Goal: Obtain resource: Obtain resource

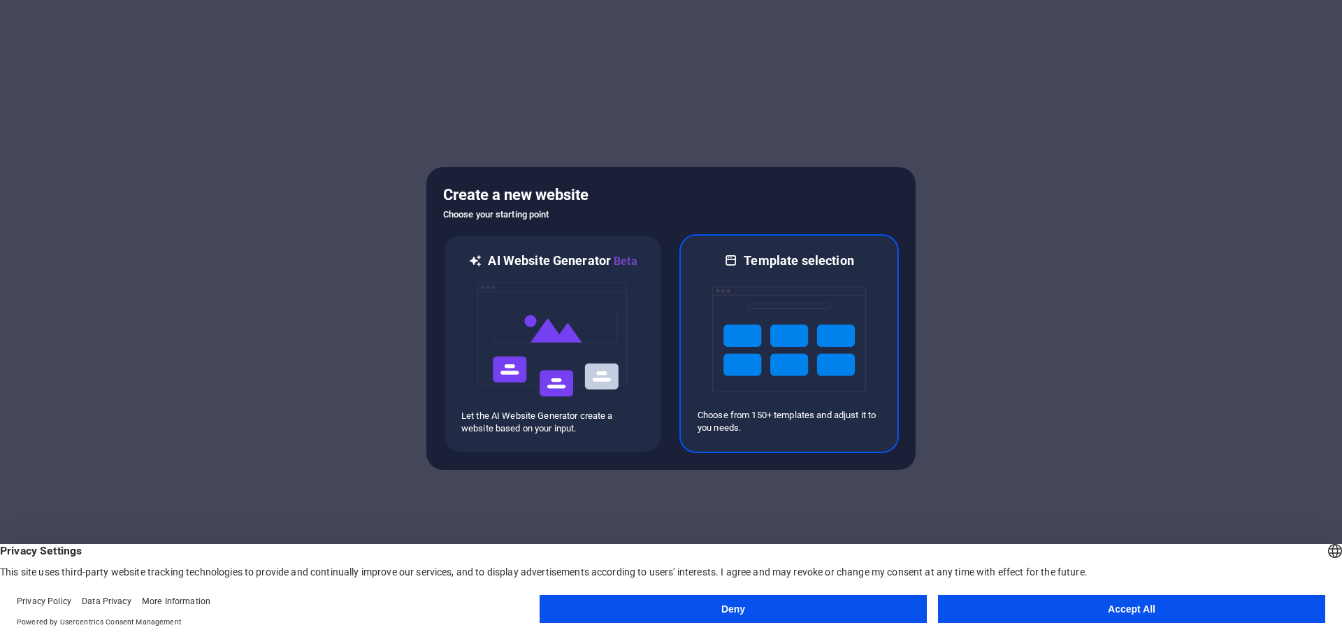
click at [885, 338] on div "Template selection Choose from 150+ templates and adjust it to you needs." at bounding box center [788, 343] width 219 height 219
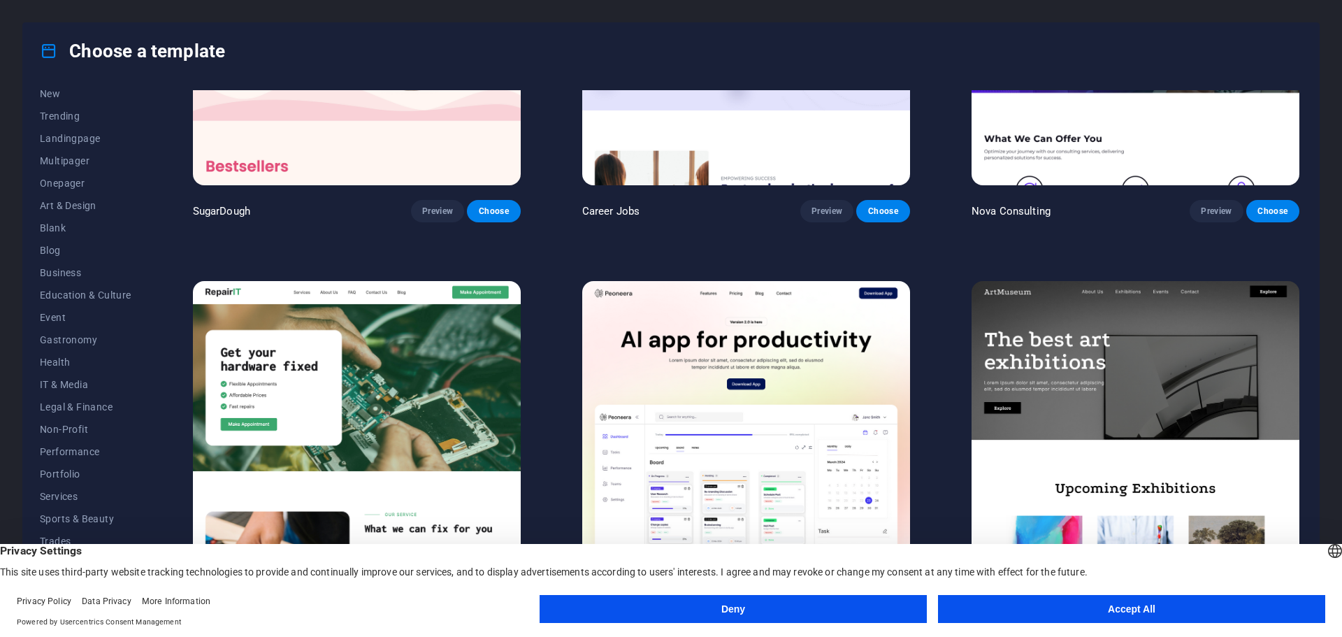
scroll to position [280, 0]
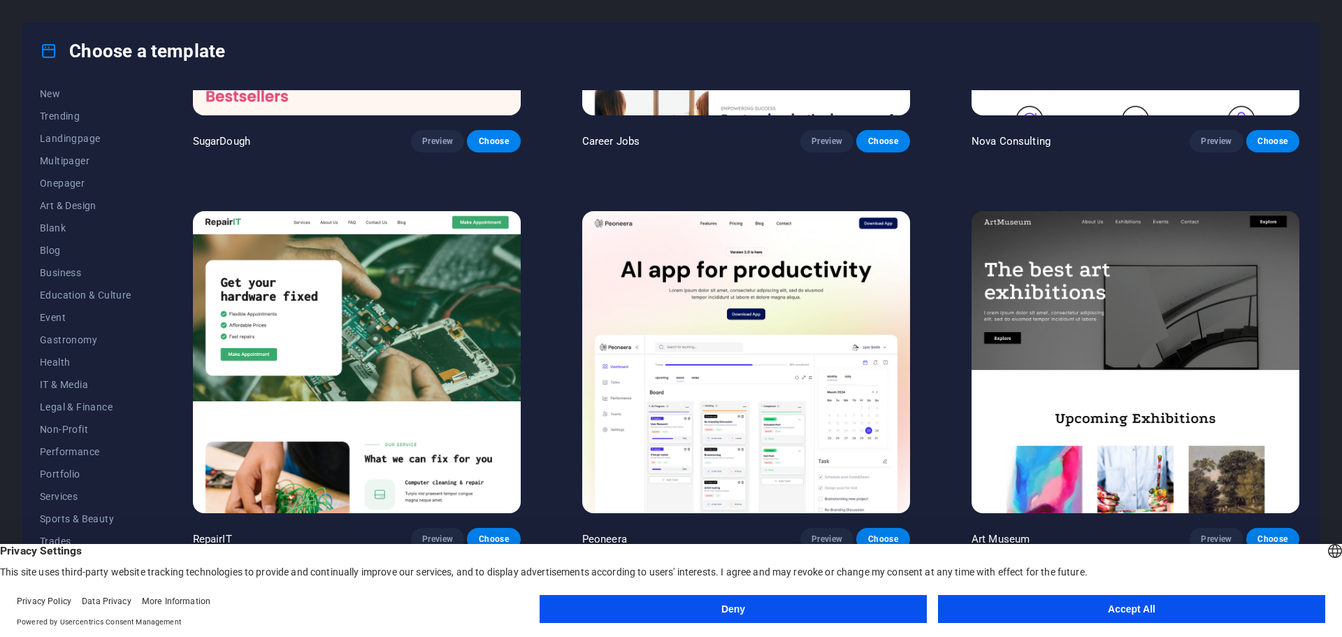
click at [1064, 614] on button "Accept All" at bounding box center [1131, 609] width 387 height 28
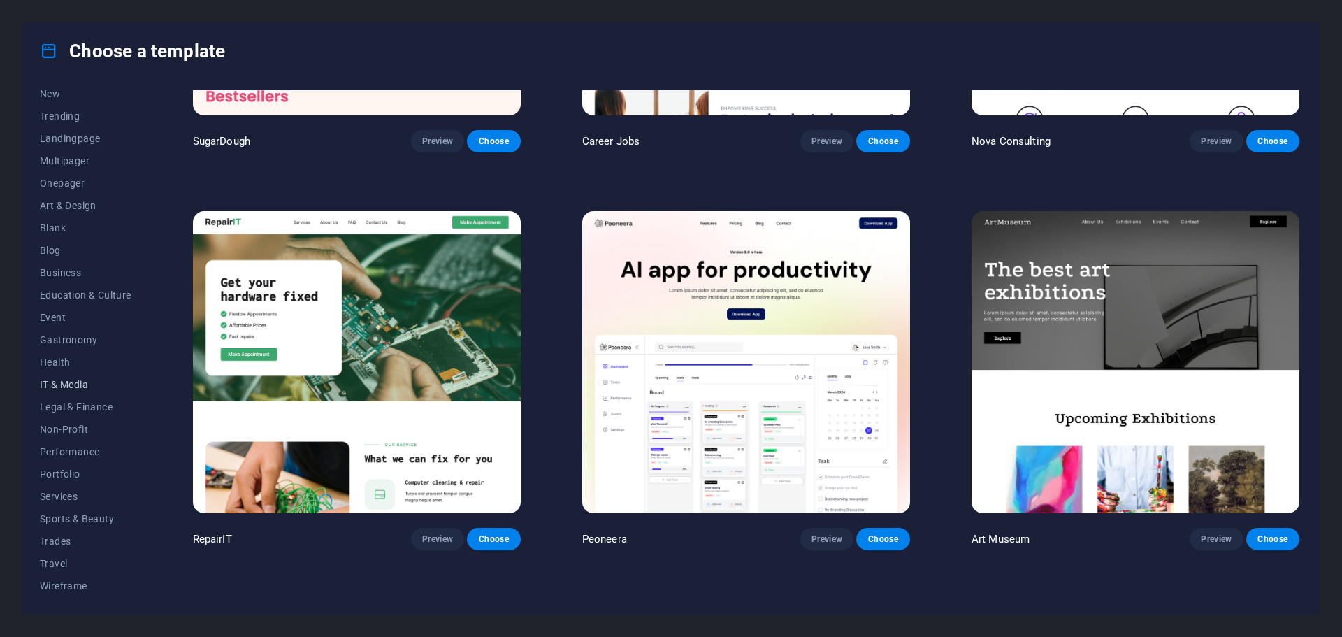
click at [66, 385] on span "IT & Media" at bounding box center [86, 384] width 92 height 11
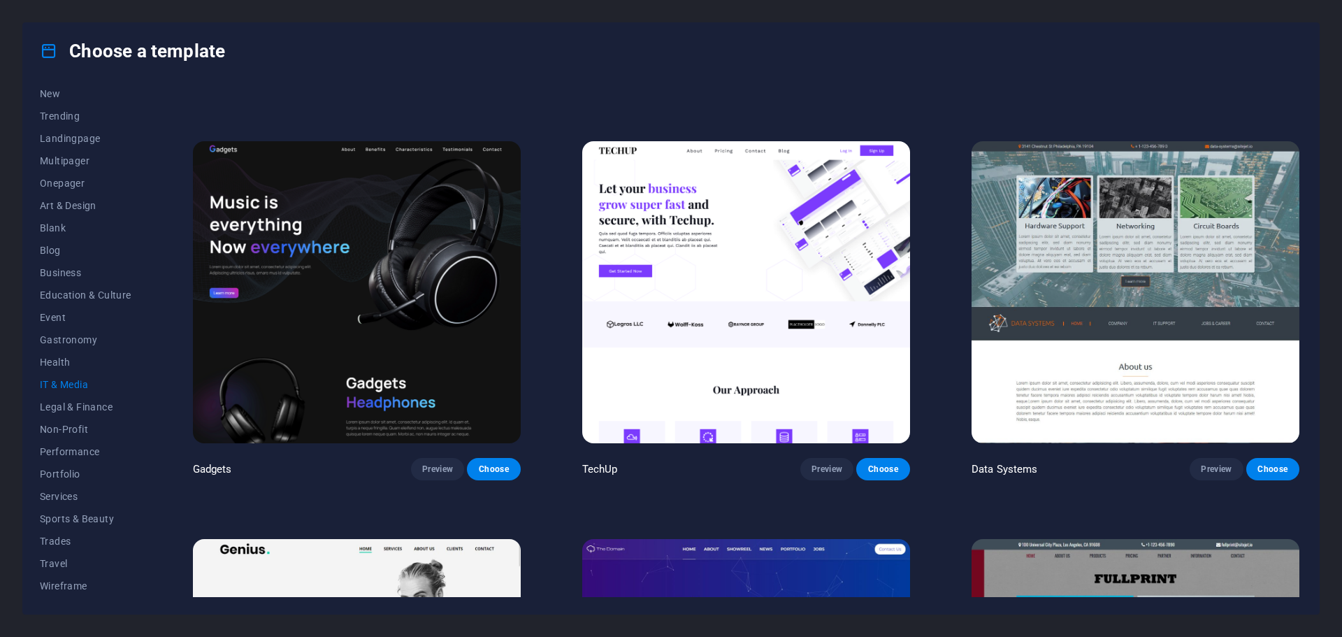
scroll to position [629, 0]
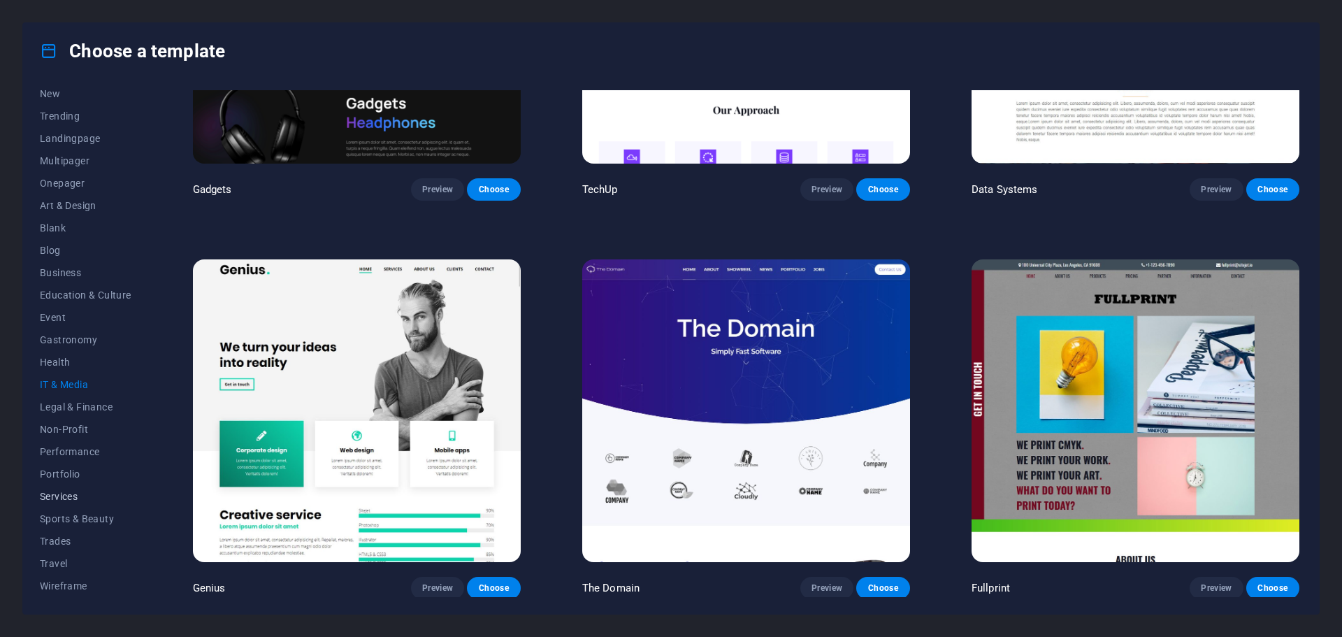
click at [67, 491] on span "Services" at bounding box center [86, 496] width 92 height 11
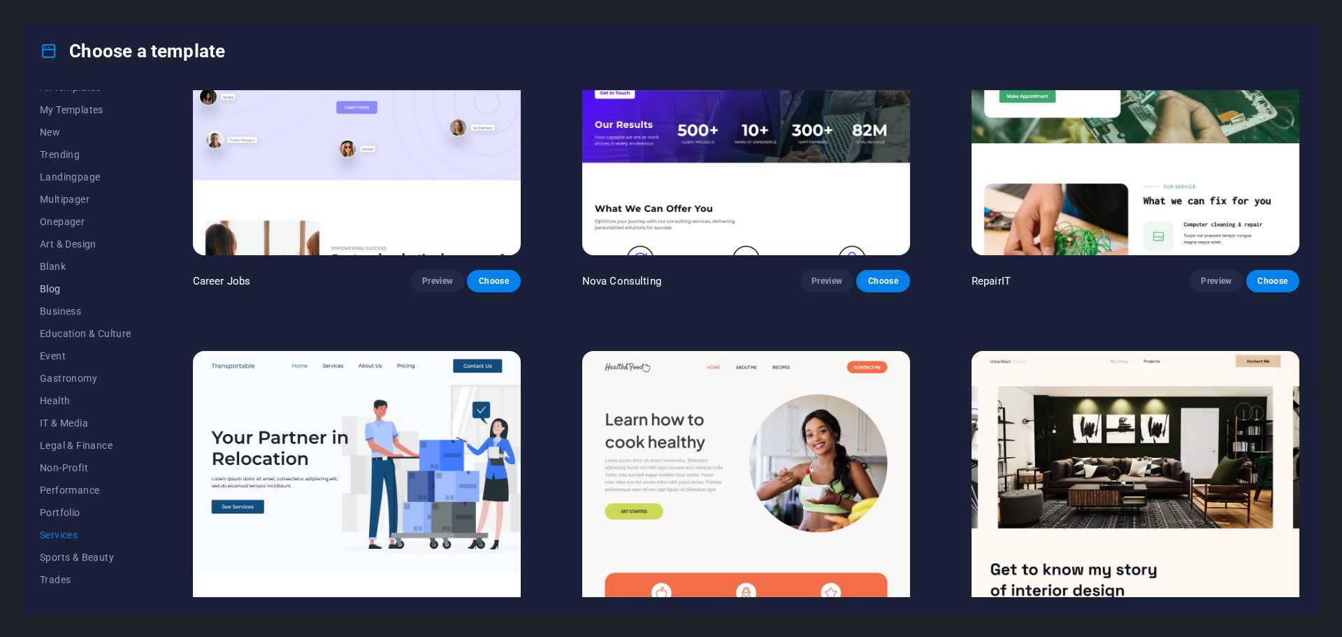
scroll to position [0, 0]
click at [79, 253] on span "Art & Design" at bounding box center [86, 257] width 92 height 11
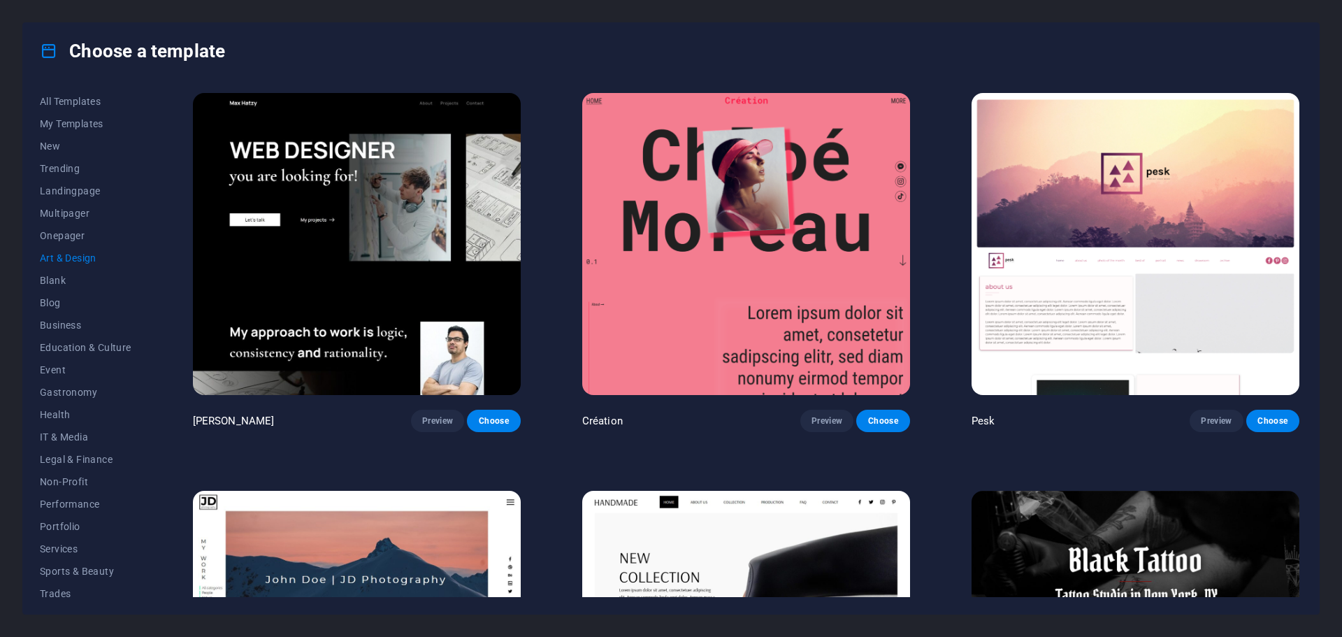
scroll to position [140, 0]
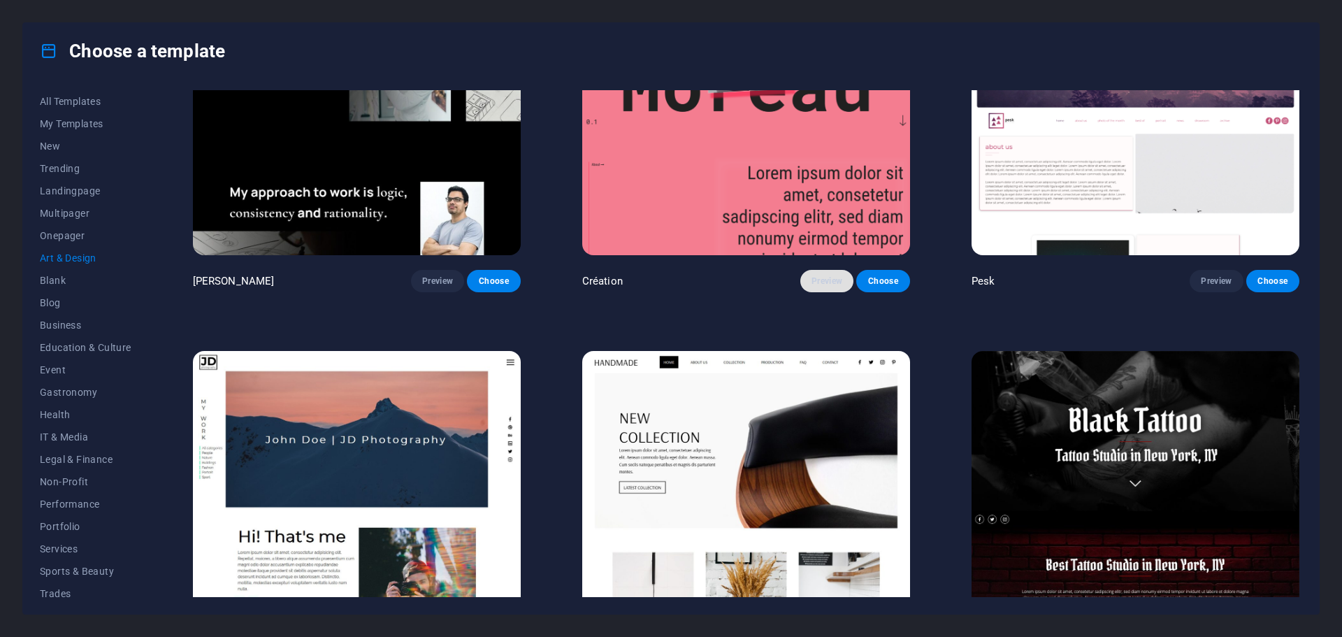
click at [815, 282] on span "Preview" at bounding box center [826, 280] width 31 height 11
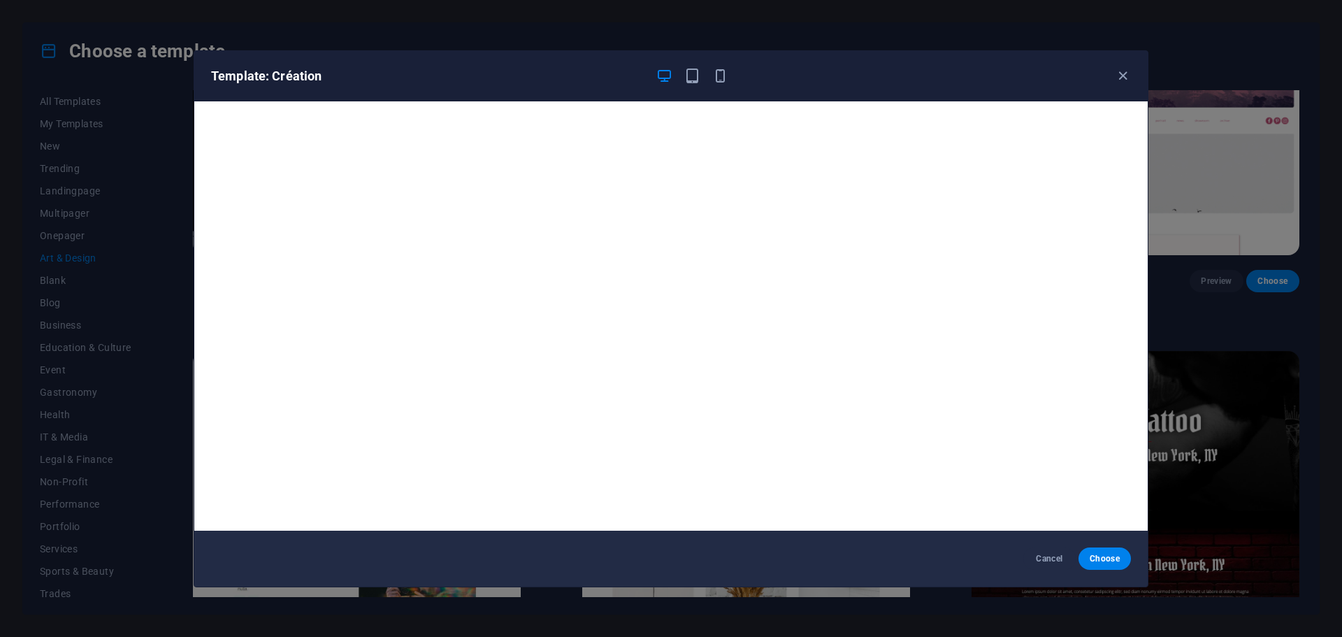
click at [702, 75] on div at bounding box center [691, 76] width 73 height 17
click at [717, 80] on icon "button" at bounding box center [720, 76] width 16 height 16
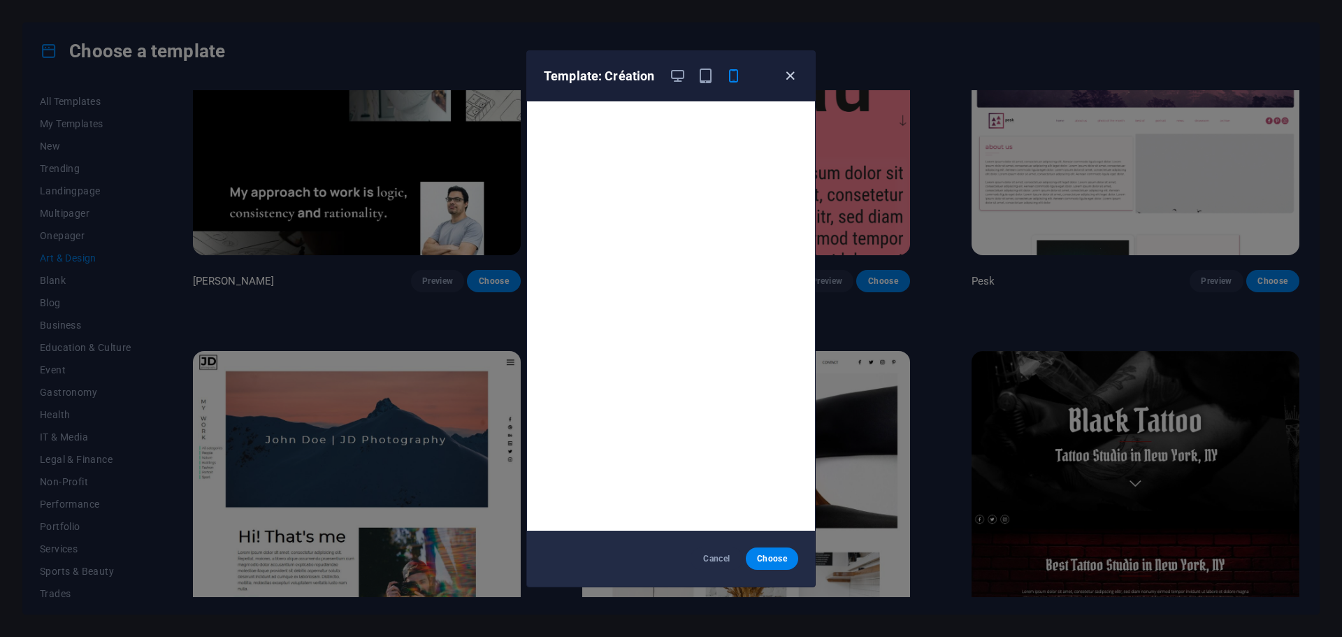
click at [793, 74] on icon "button" at bounding box center [790, 76] width 16 height 16
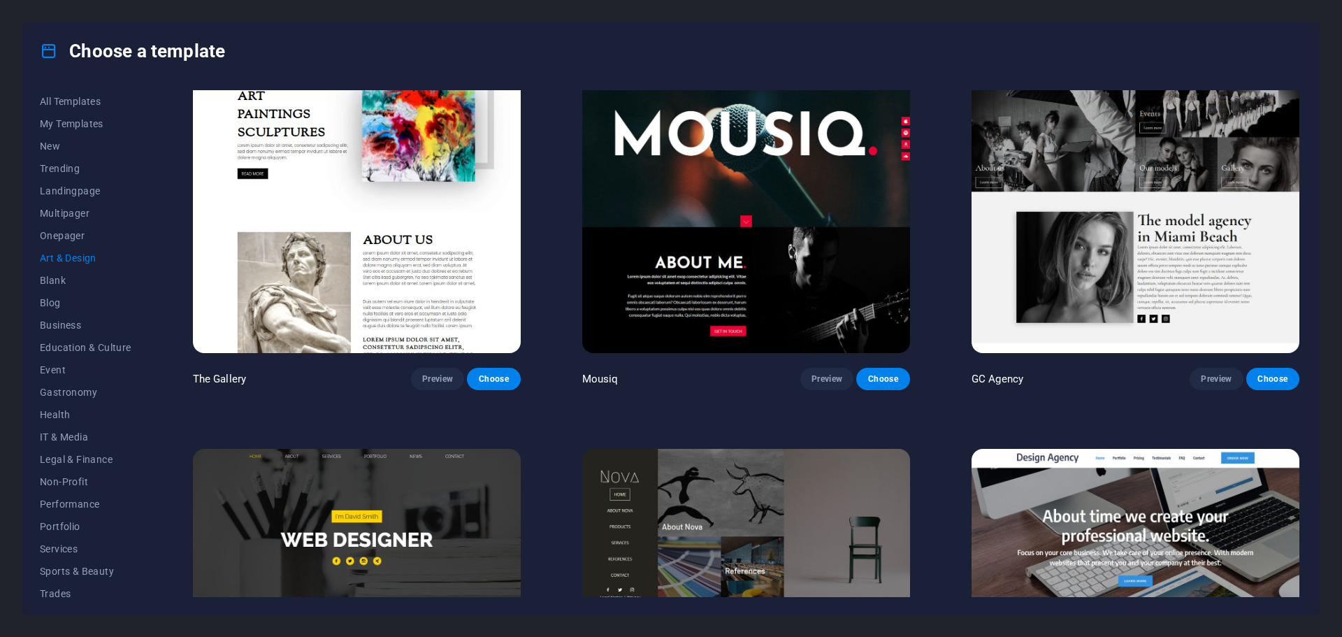
scroll to position [839, 0]
click at [59, 192] on span "Landingpage" at bounding box center [86, 190] width 92 height 11
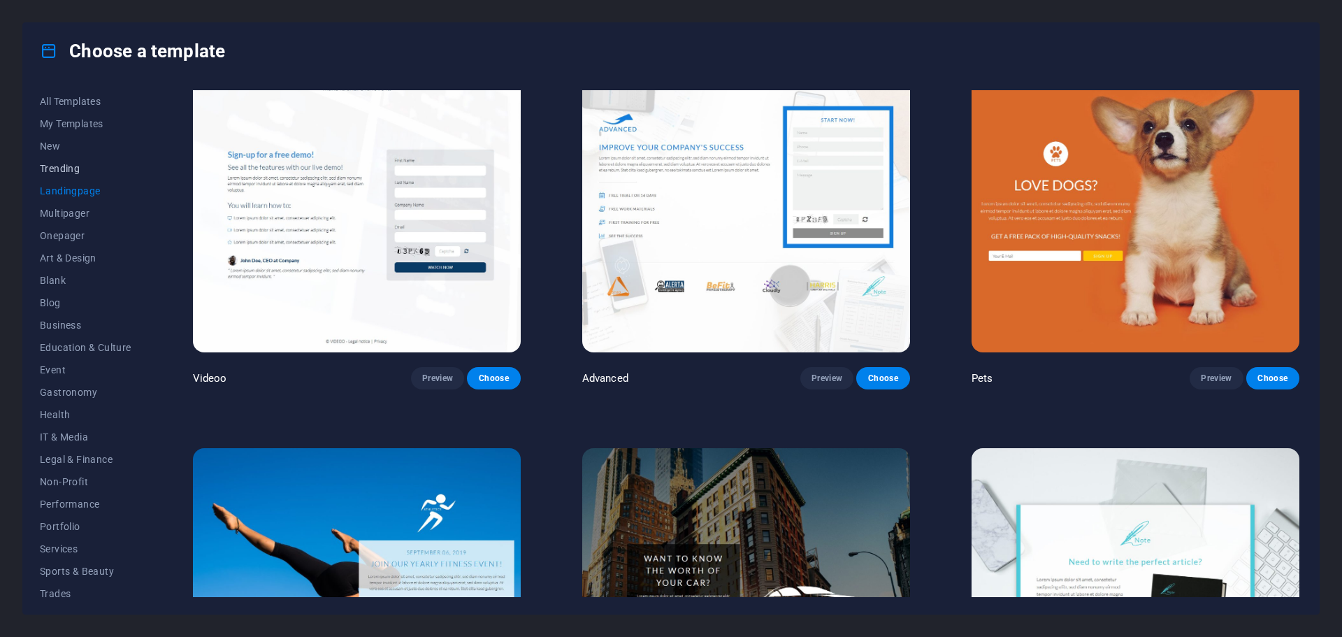
click at [59, 171] on span "Trending" at bounding box center [86, 168] width 92 height 11
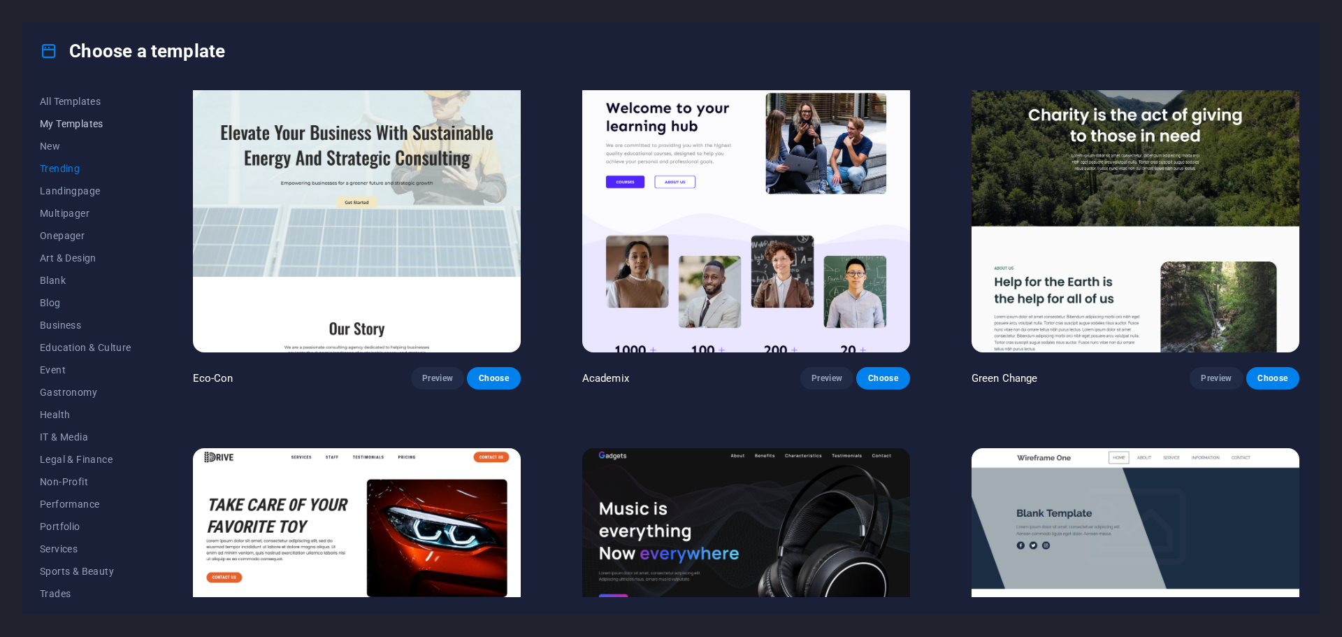
click at [67, 122] on span "My Templates" at bounding box center [86, 123] width 92 height 11
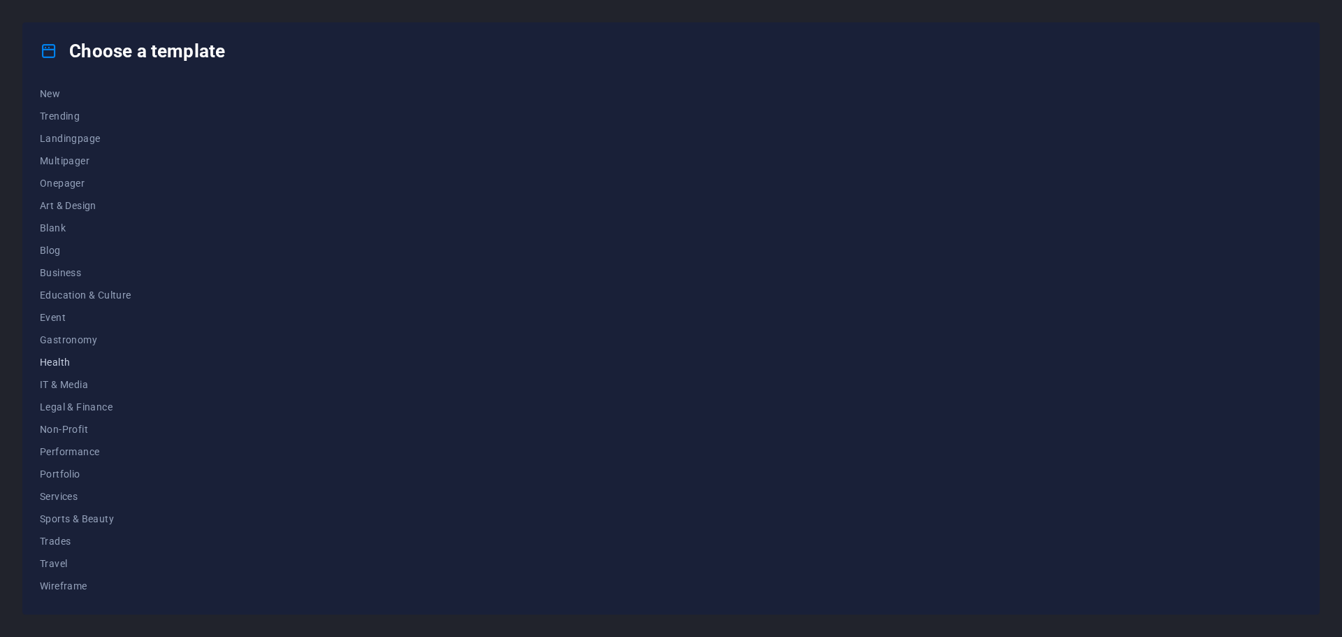
scroll to position [0, 0]
click at [74, 342] on span "Education & Culture" at bounding box center [86, 347] width 92 height 11
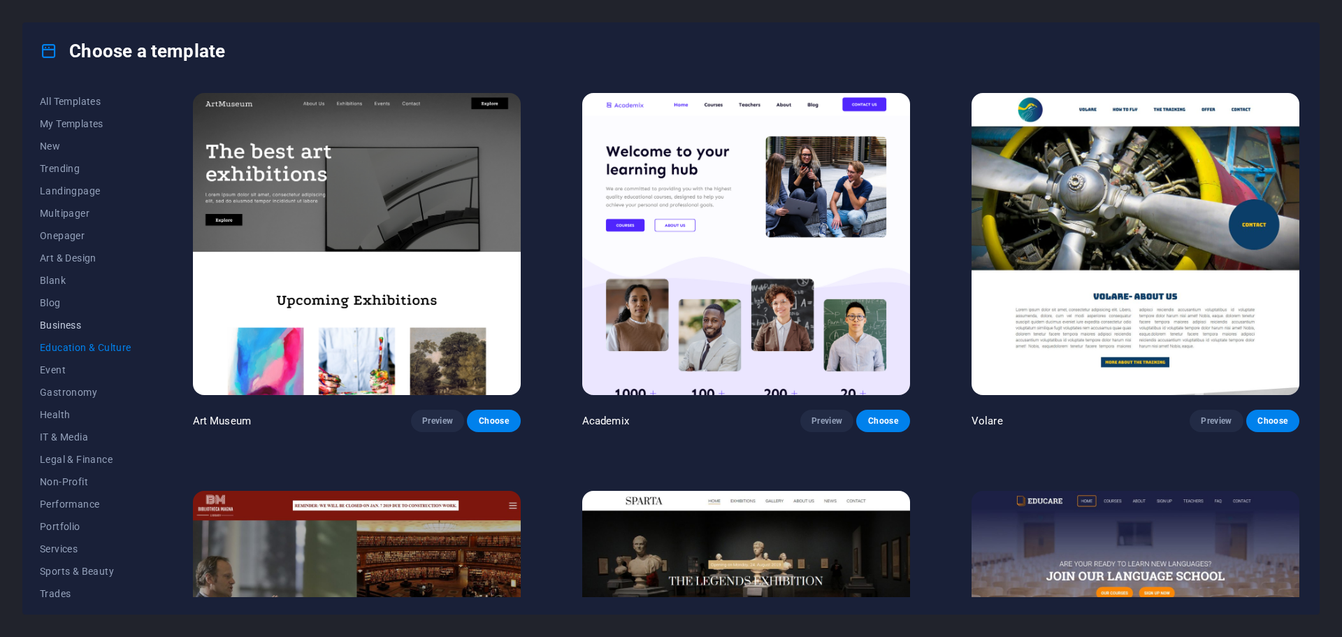
click at [64, 324] on span "Business" at bounding box center [86, 324] width 92 height 11
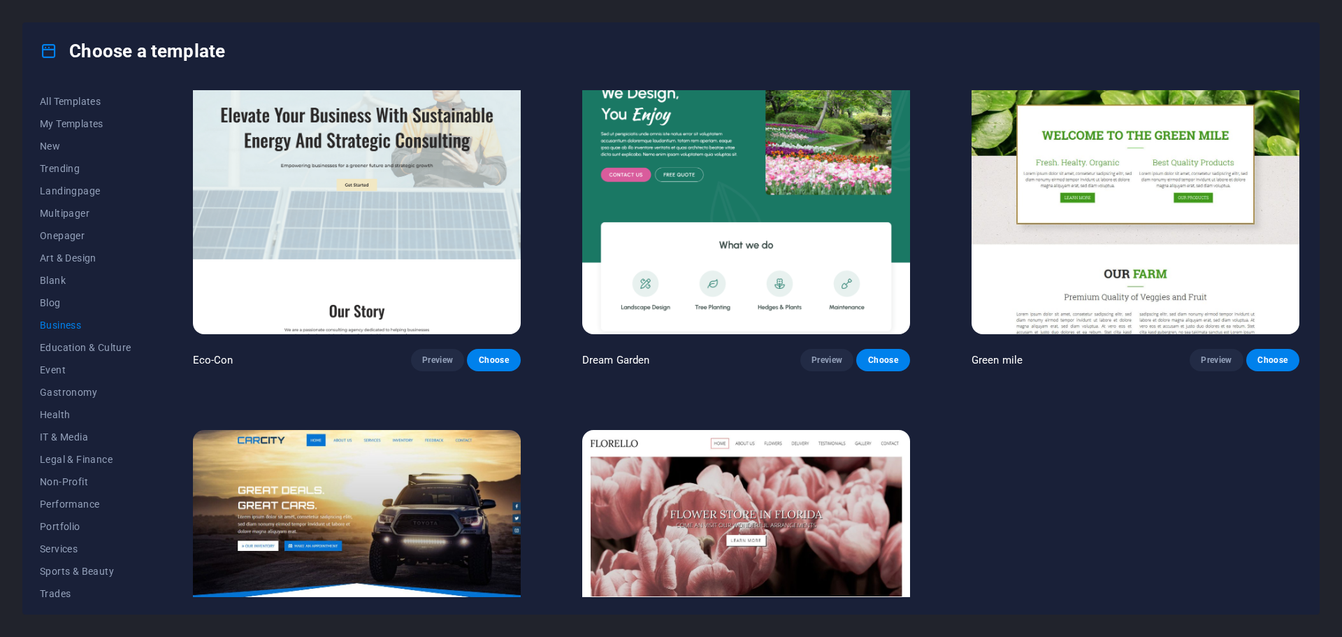
scroll to position [230, 0]
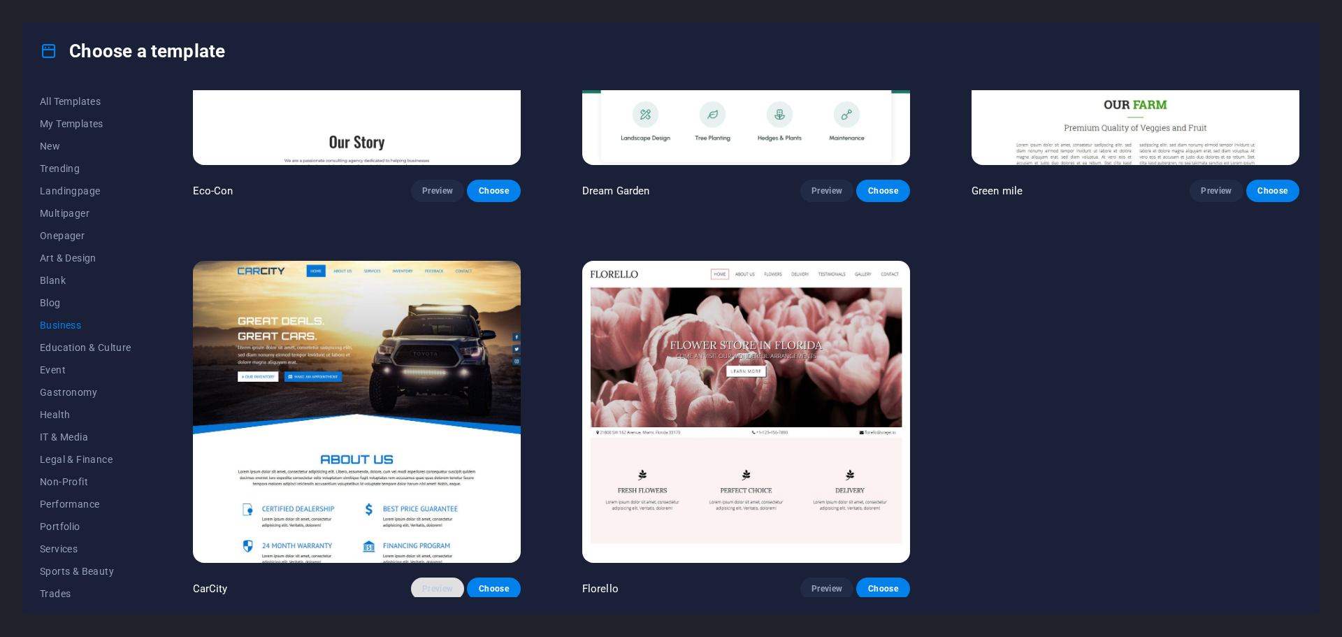
click at [418, 577] on button "Preview" at bounding box center [437, 588] width 53 height 22
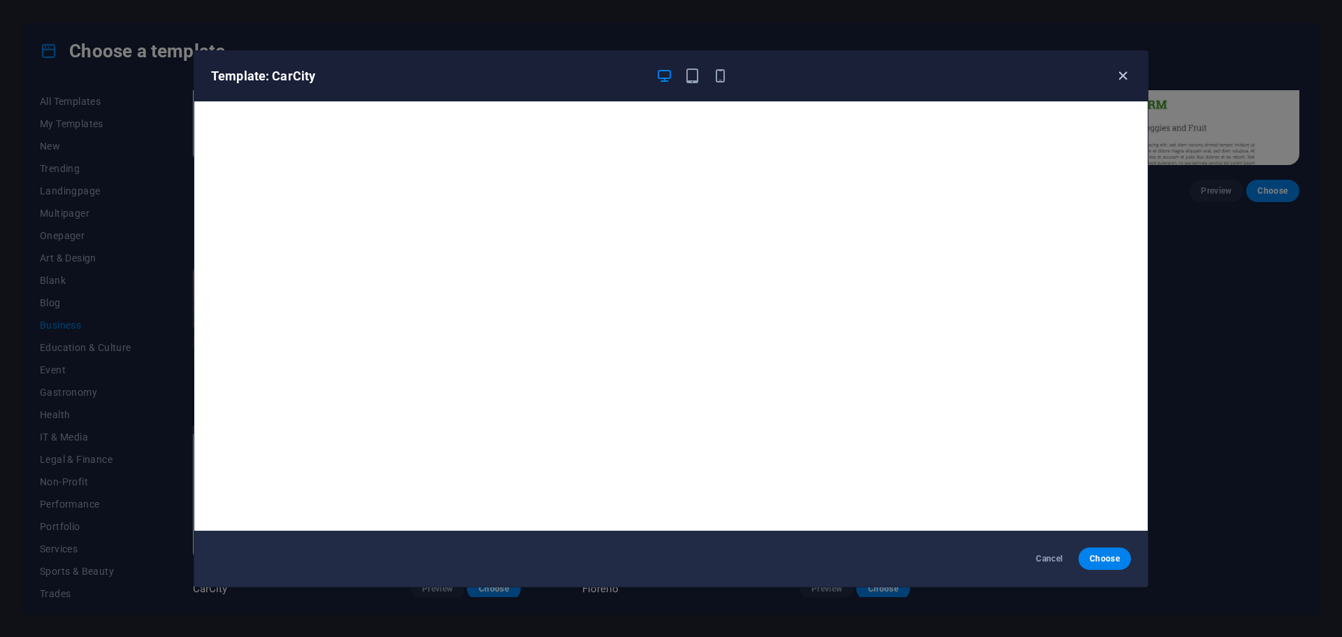
click at [1124, 77] on icon "button" at bounding box center [1123, 76] width 16 height 16
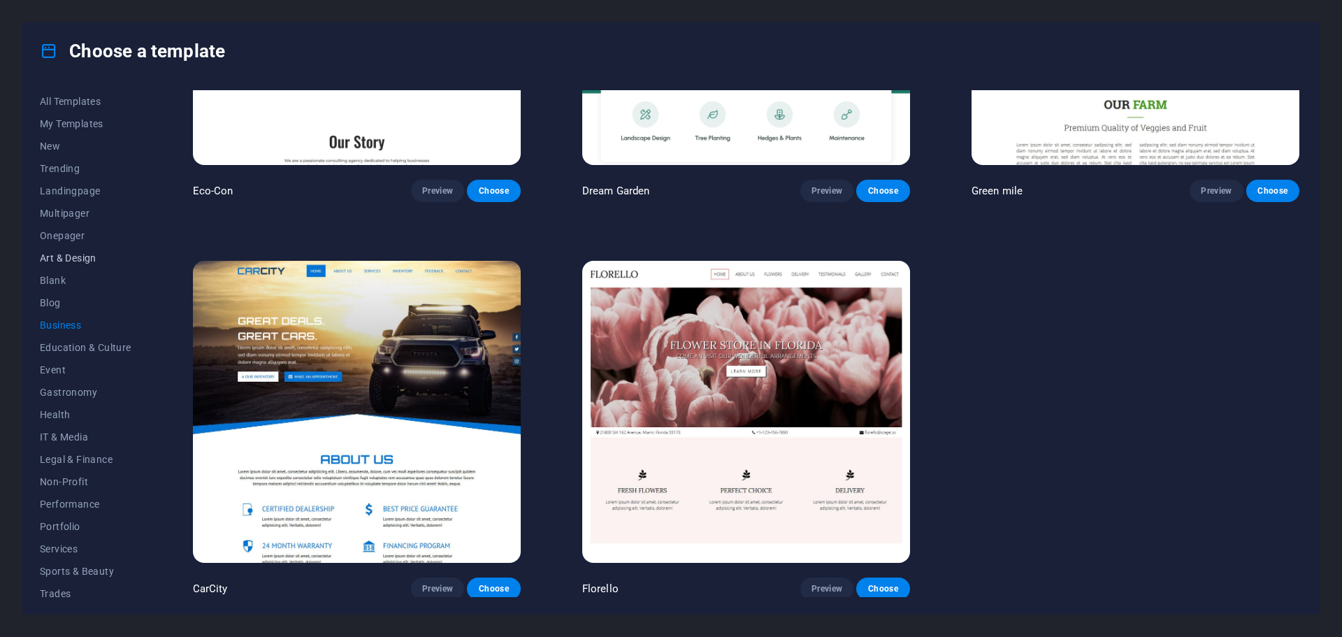
click at [73, 254] on span "Art & Design" at bounding box center [86, 257] width 92 height 11
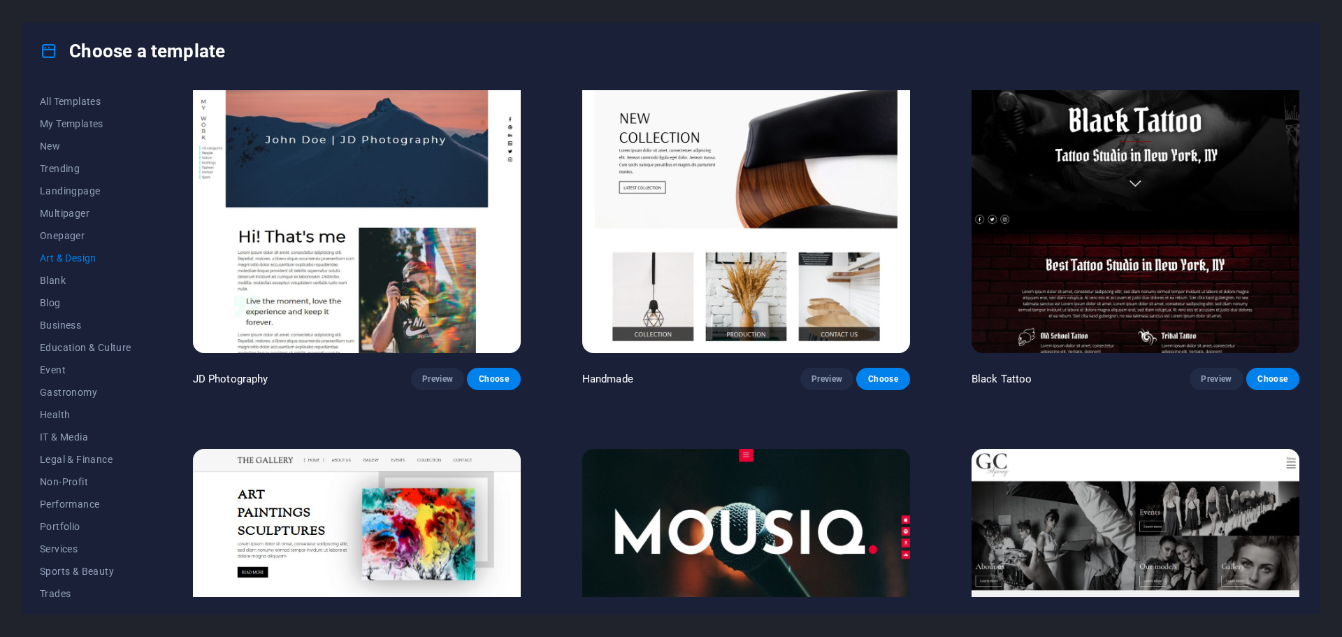
scroll to position [859, 0]
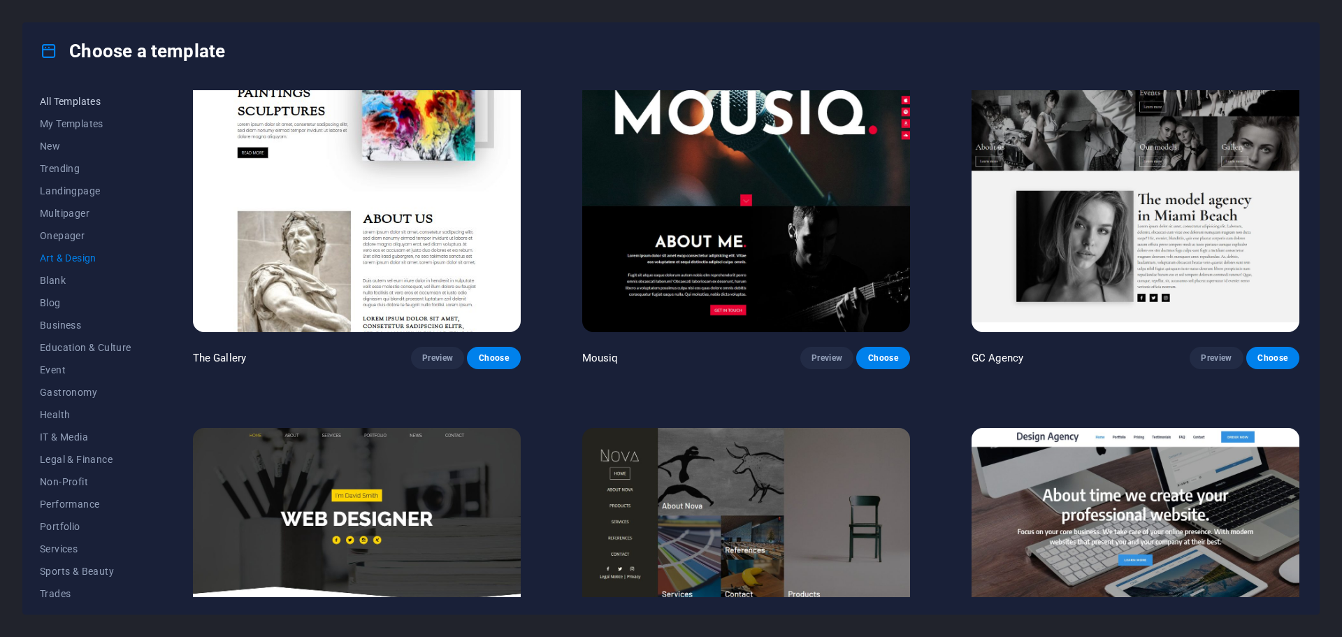
click at [80, 104] on span "All Templates" at bounding box center [86, 101] width 92 height 11
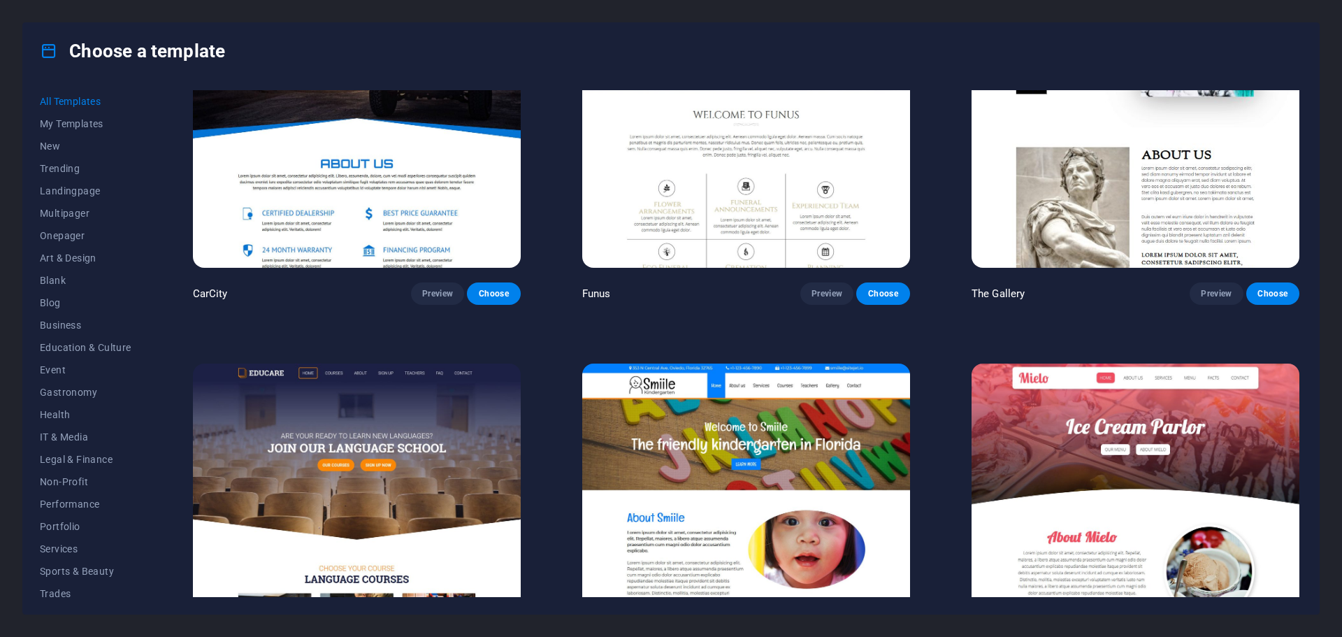
scroll to position [12233, 0]
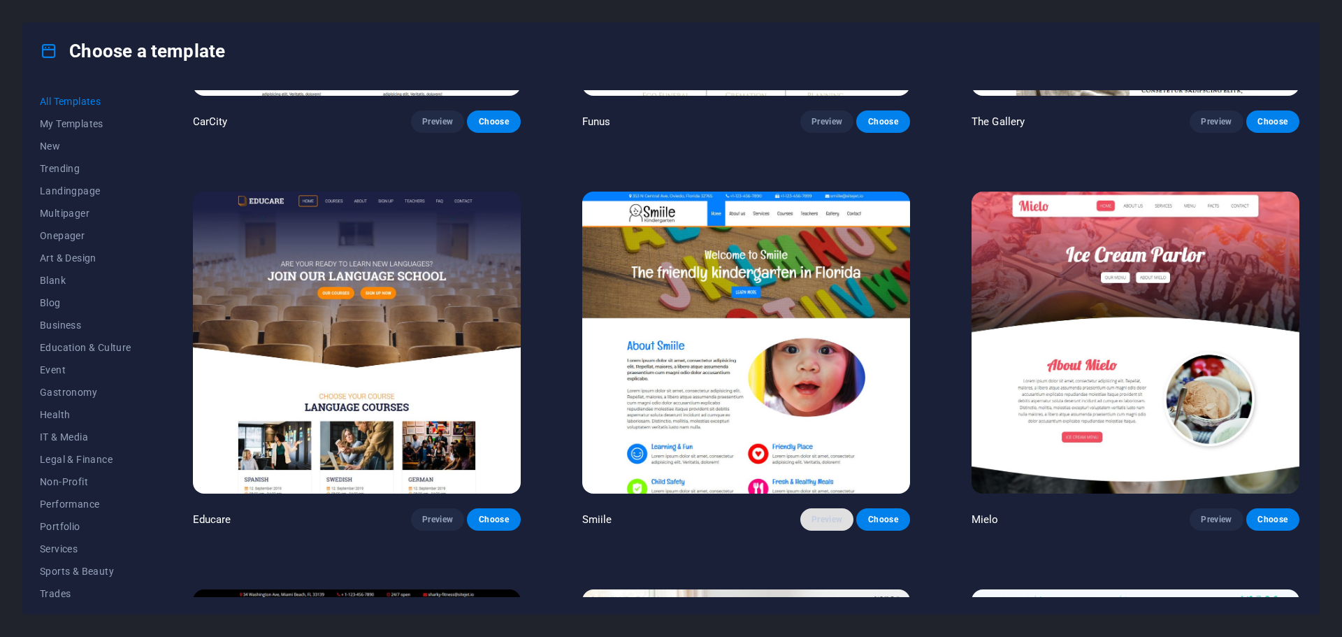
click at [811, 514] on span "Preview" at bounding box center [826, 519] width 31 height 11
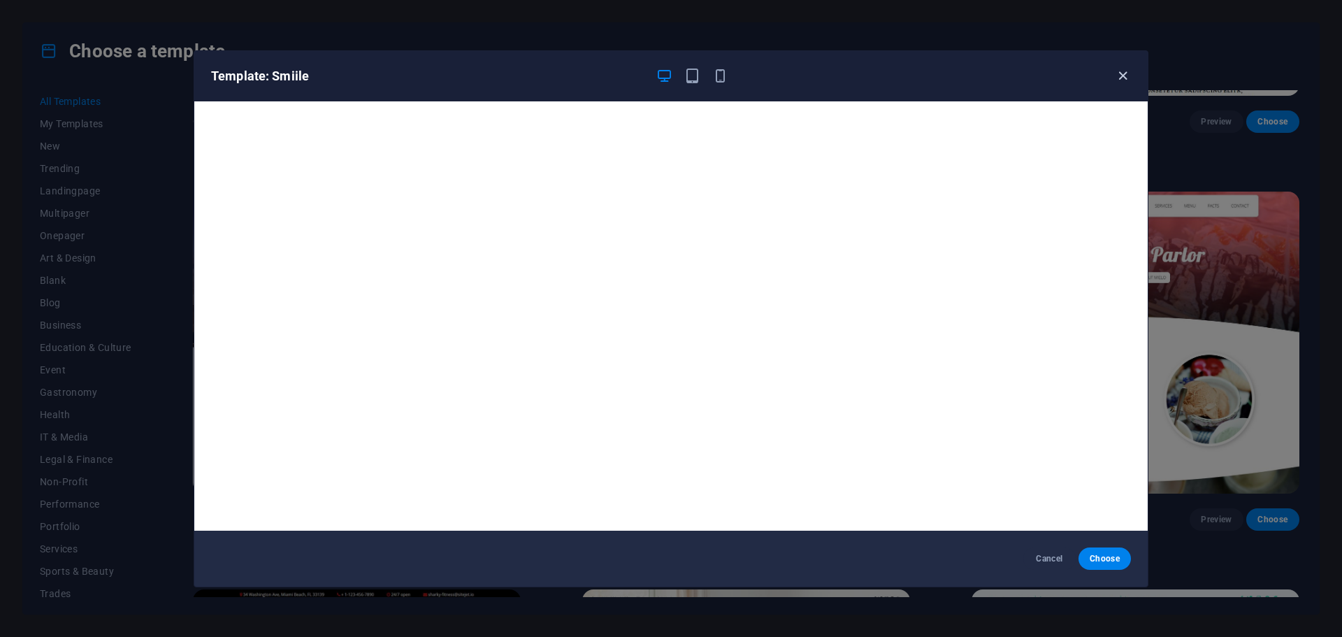
click at [1126, 78] on icon "button" at bounding box center [1123, 76] width 16 height 16
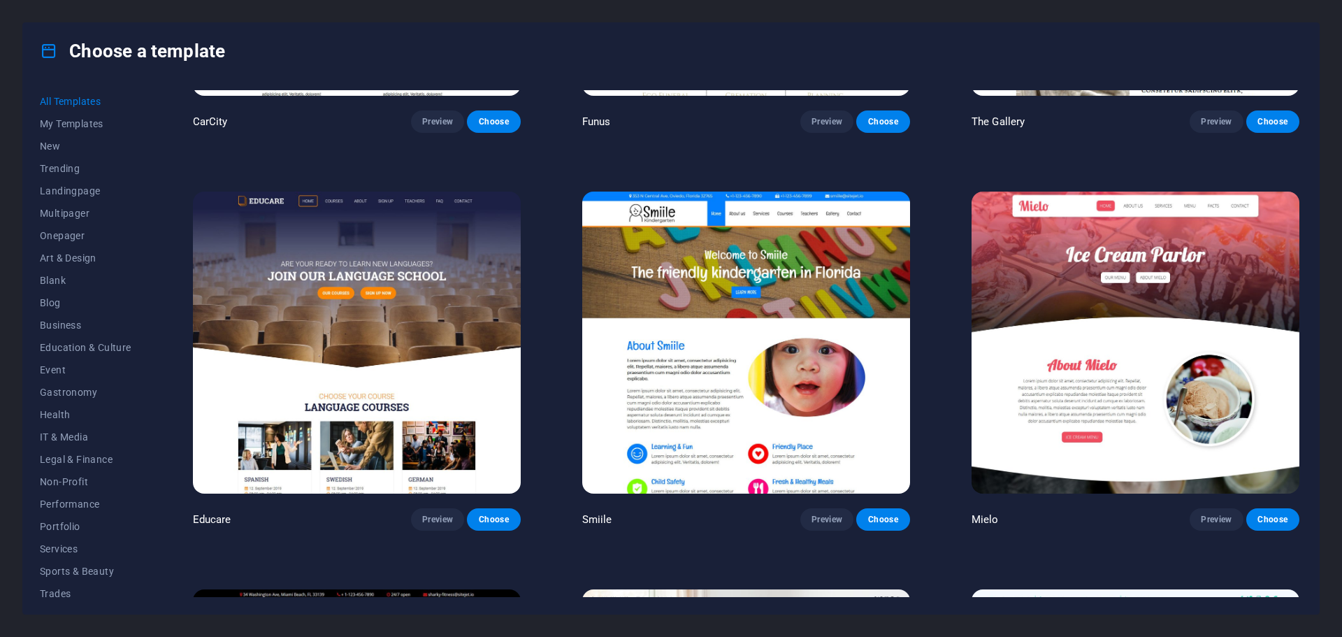
scroll to position [12652, 0]
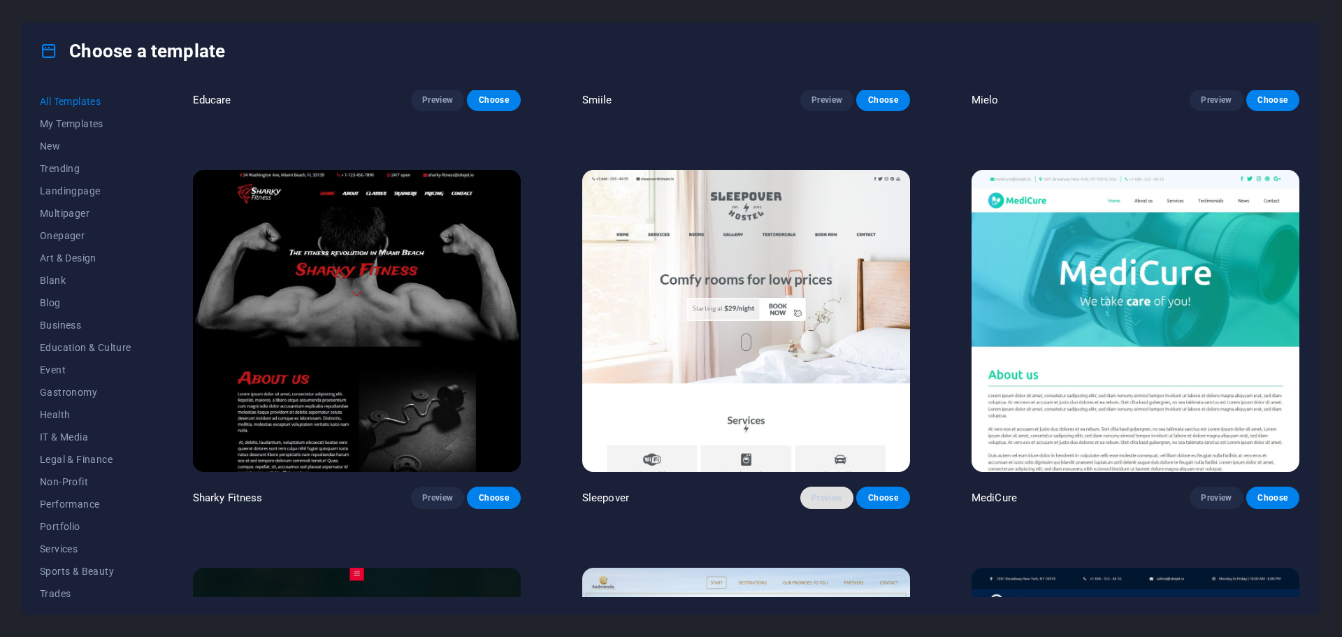
click at [828, 492] on span "Preview" at bounding box center [826, 497] width 31 height 11
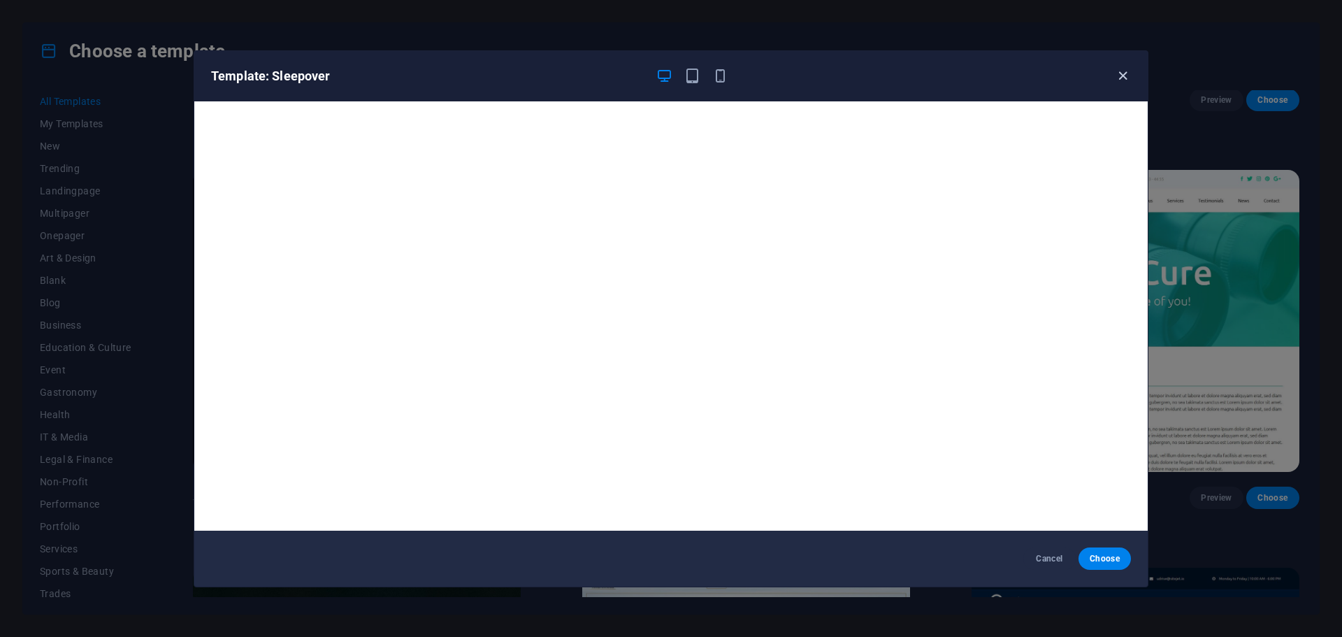
click at [1115, 76] on icon "button" at bounding box center [1123, 76] width 16 height 16
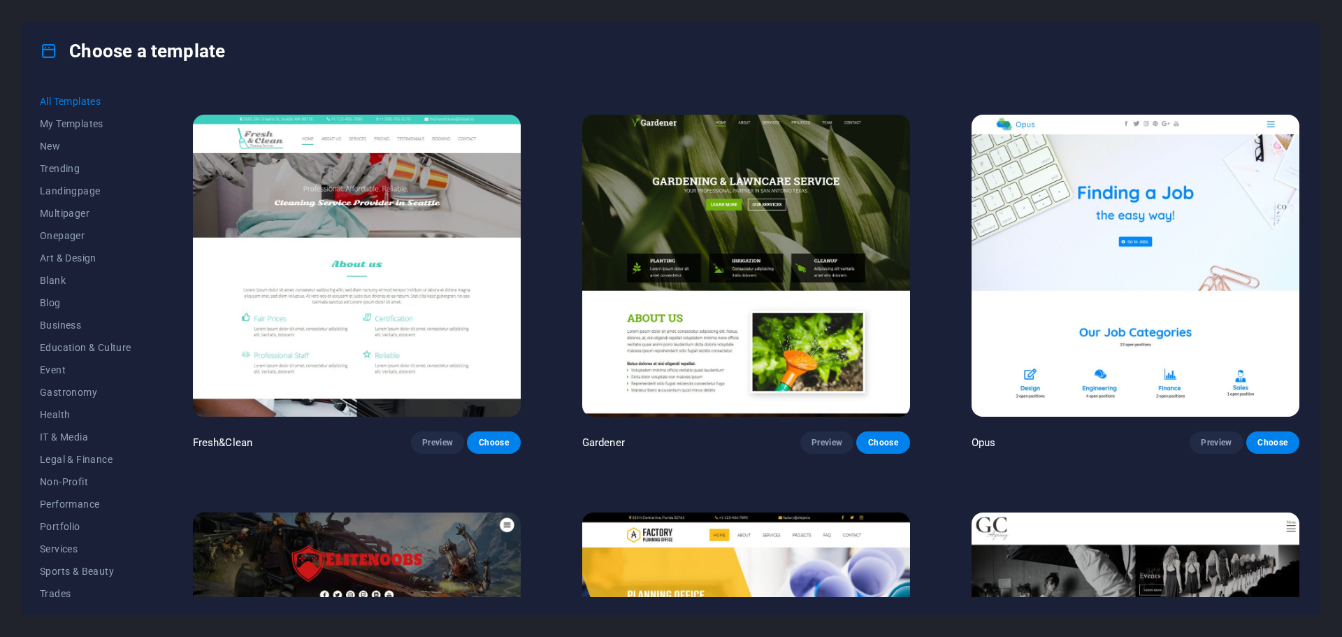
scroll to position [13980, 0]
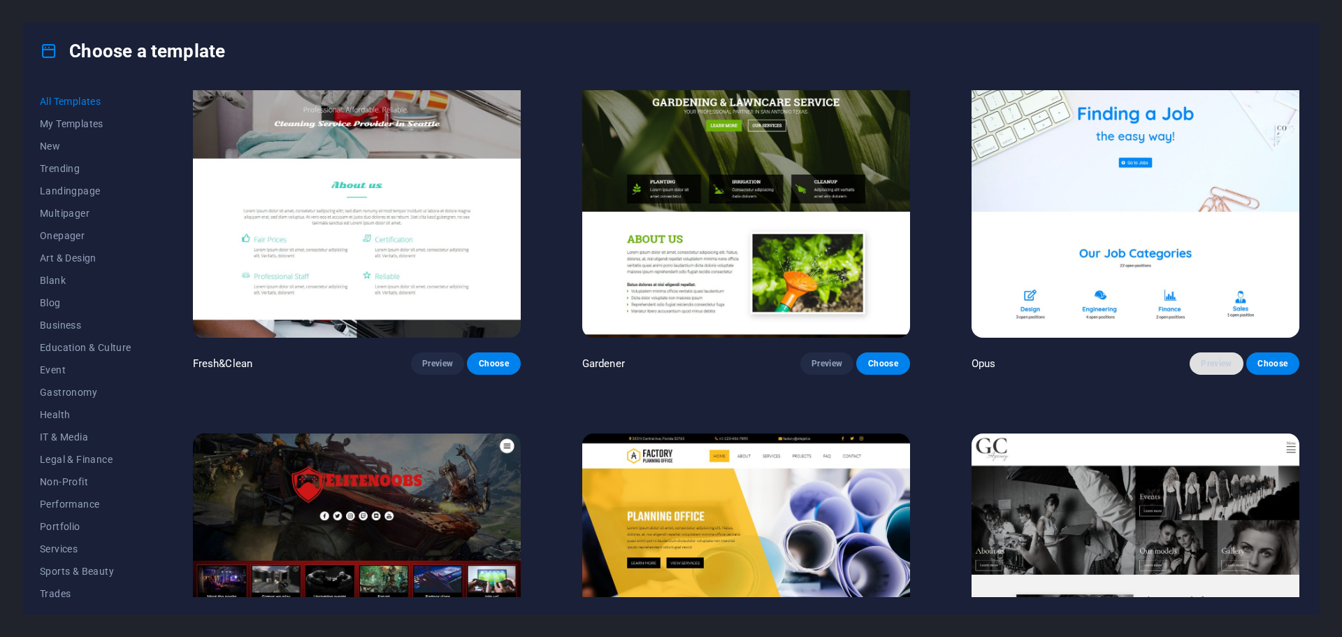
click at [1190, 352] on button "Preview" at bounding box center [1215, 363] width 53 height 22
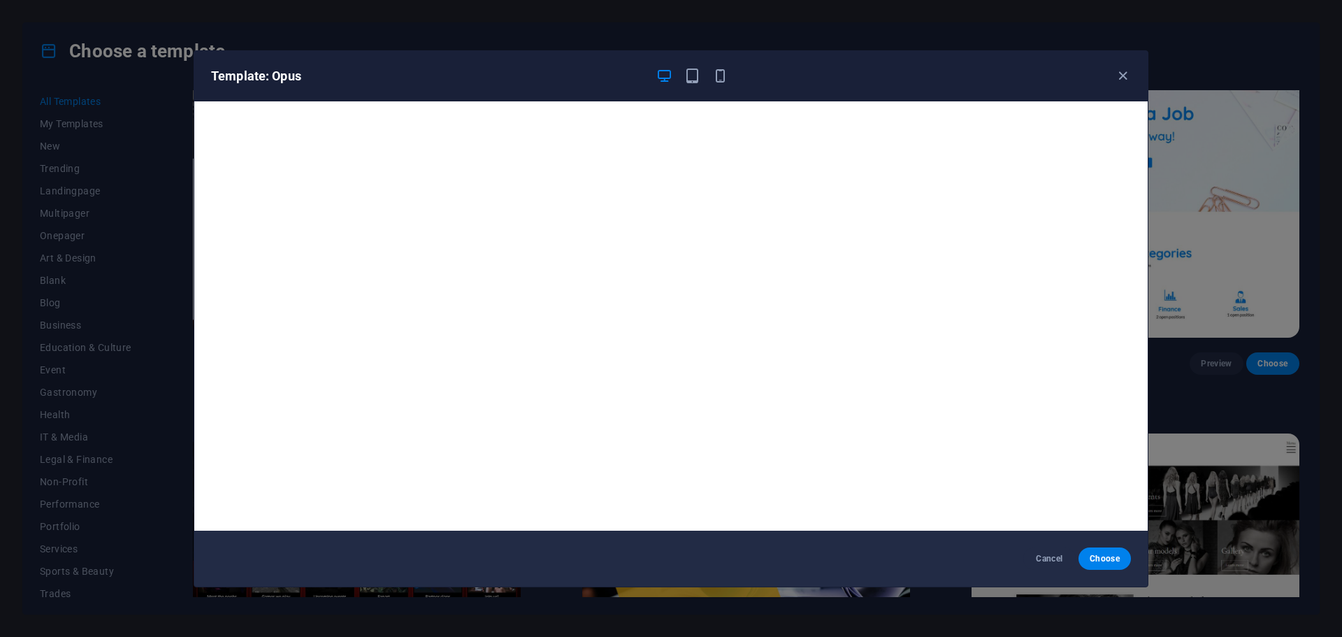
click at [1106, 75] on div "Template: Opus" at bounding box center [662, 76] width 903 height 17
click at [1117, 78] on icon "button" at bounding box center [1123, 76] width 16 height 16
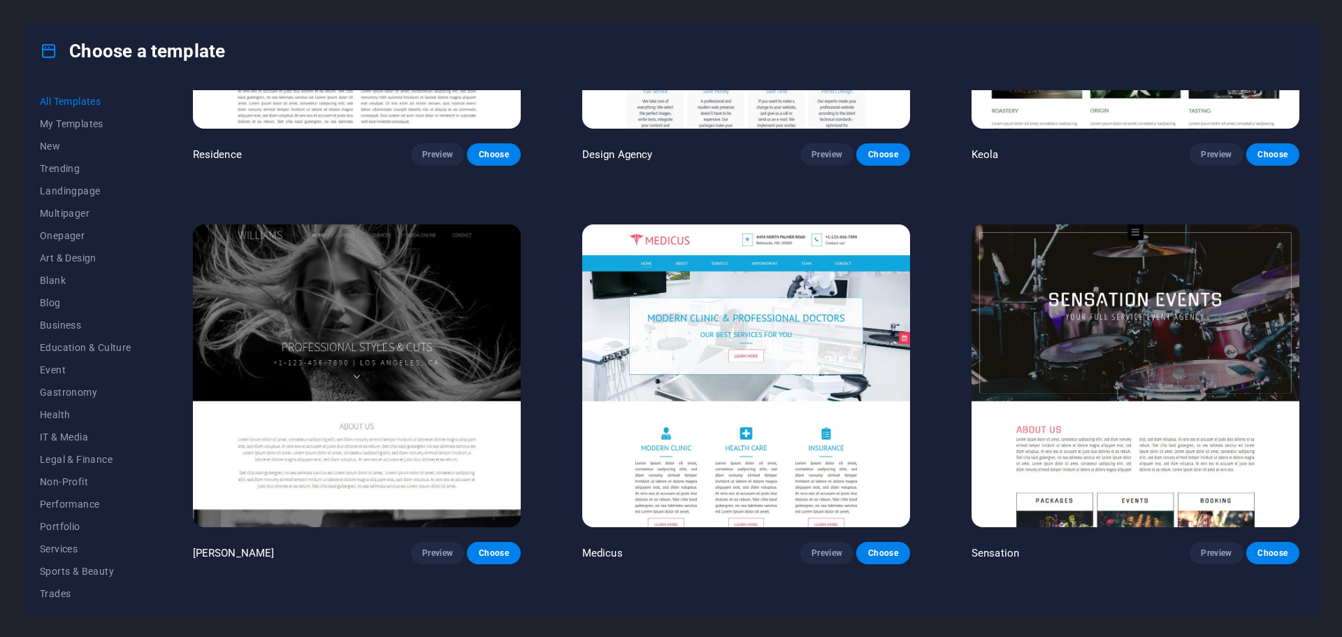
scroll to position [17404, 0]
